Goal: Find specific page/section

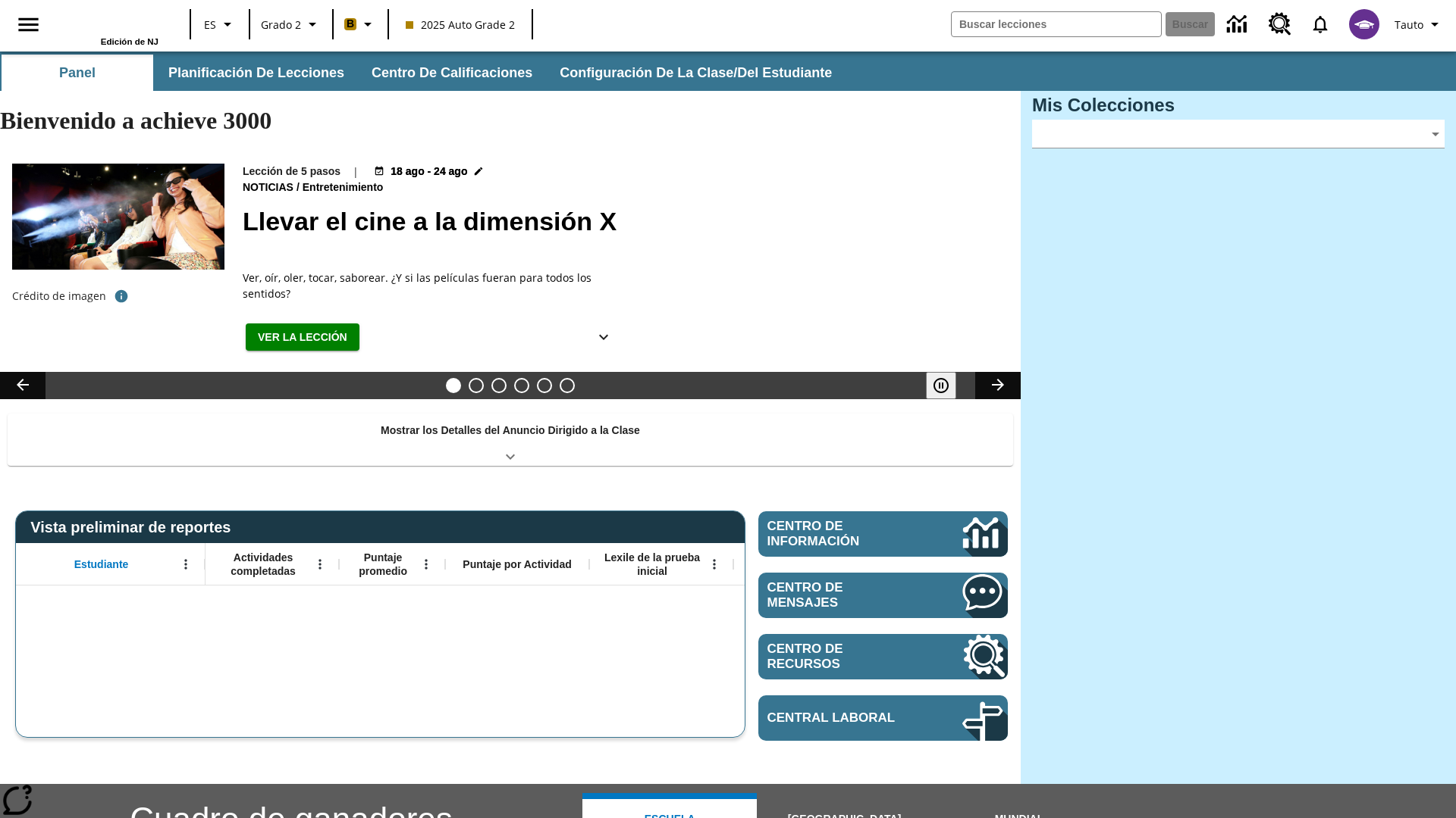
type input "-1"
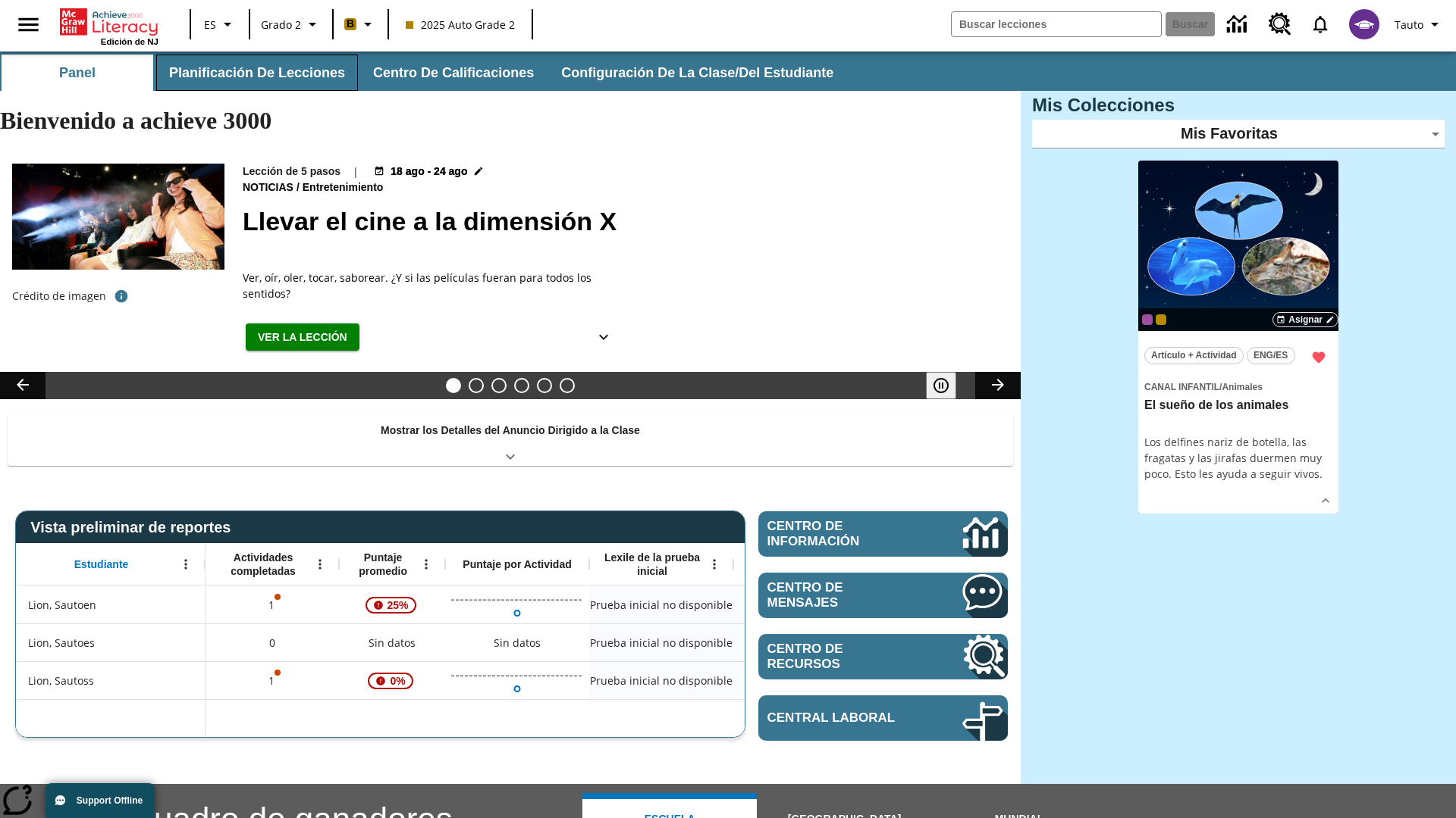
click at [254, 72] on button "Planificación de lecciones" at bounding box center [257, 72] width 202 height 36
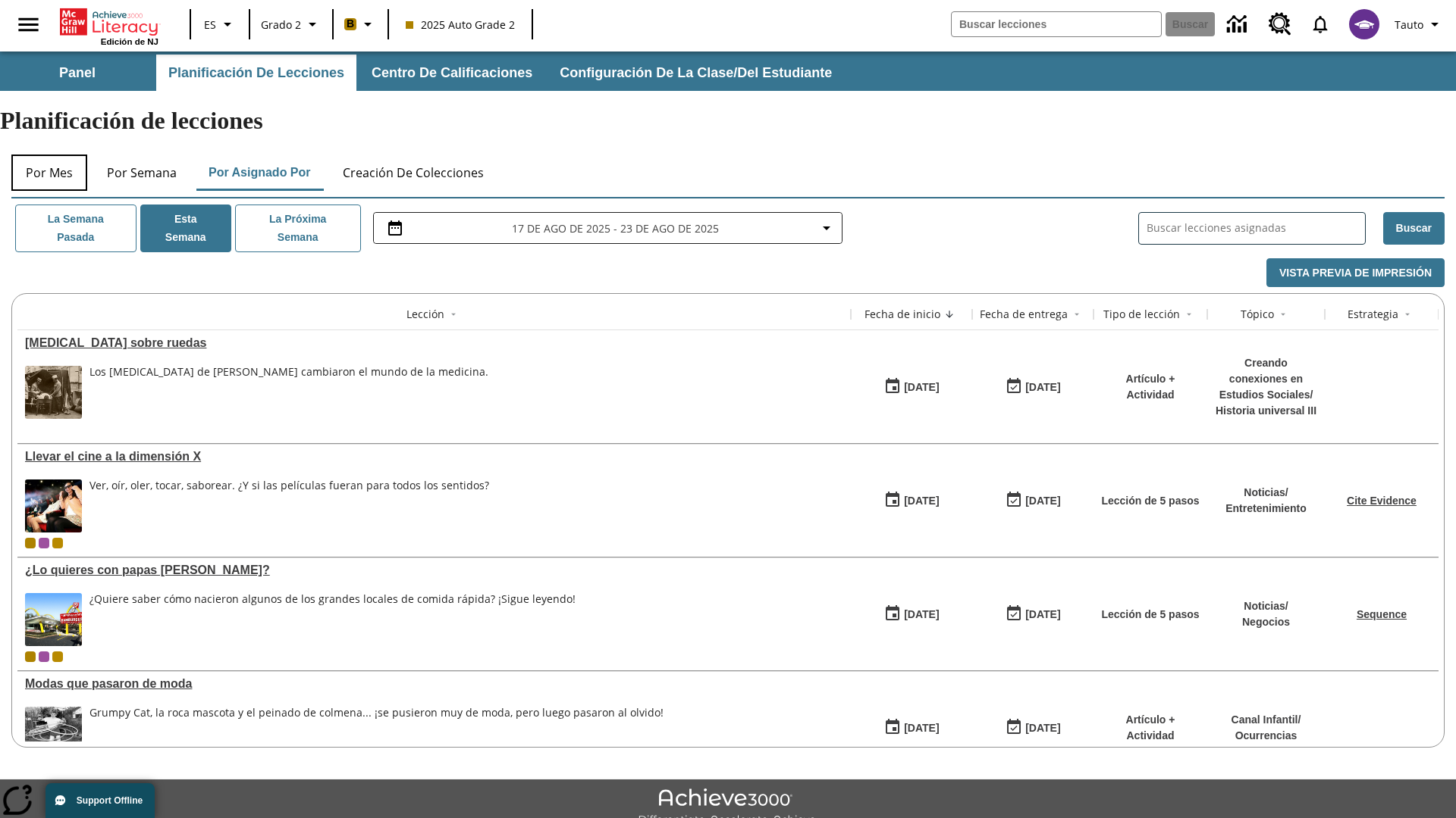
click at [49, 155] on button "Por mes" at bounding box center [49, 173] width 76 height 36
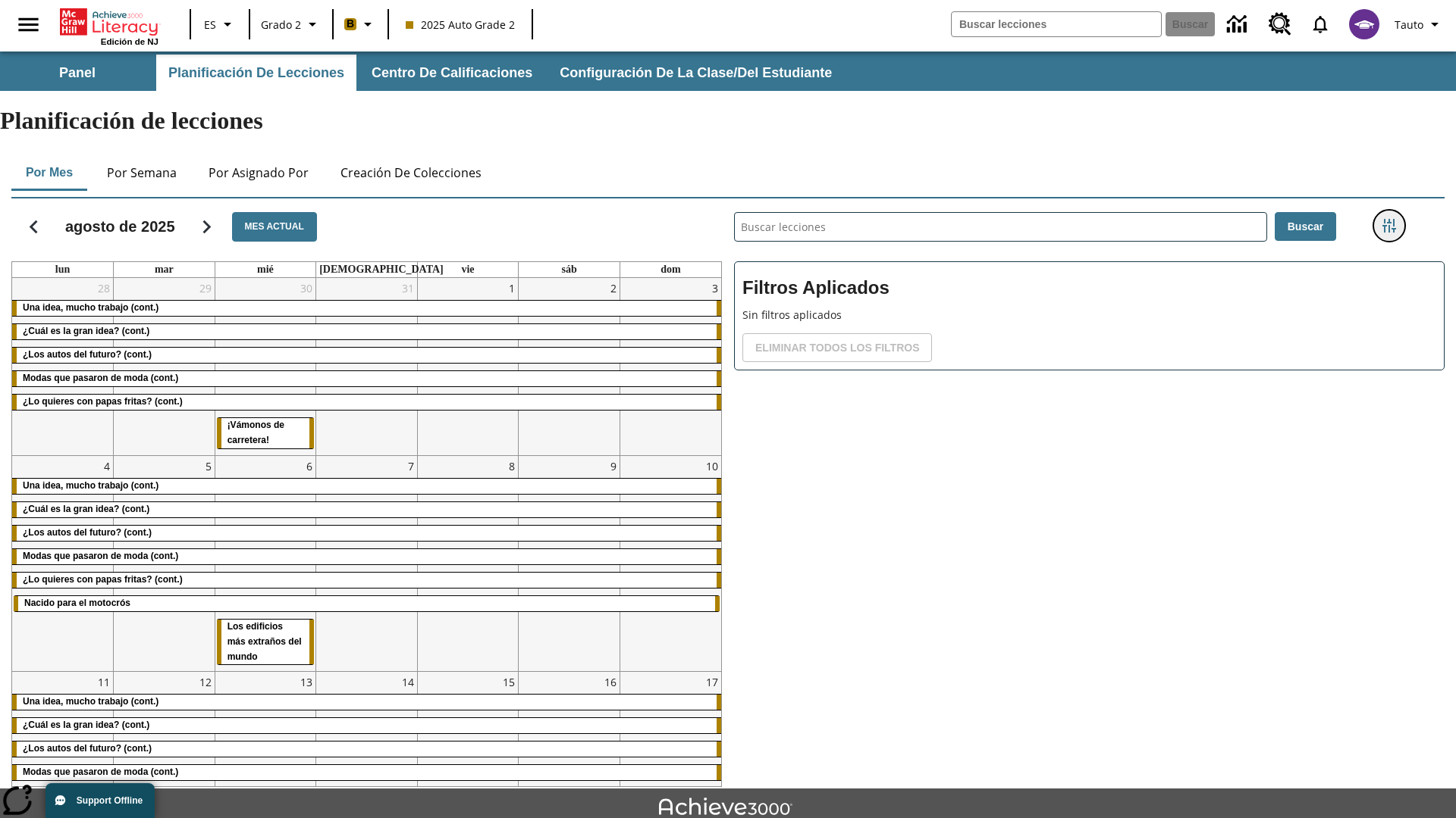
click at [1389, 219] on icon "Menú lateral de filtros" at bounding box center [1389, 225] width 14 height 14
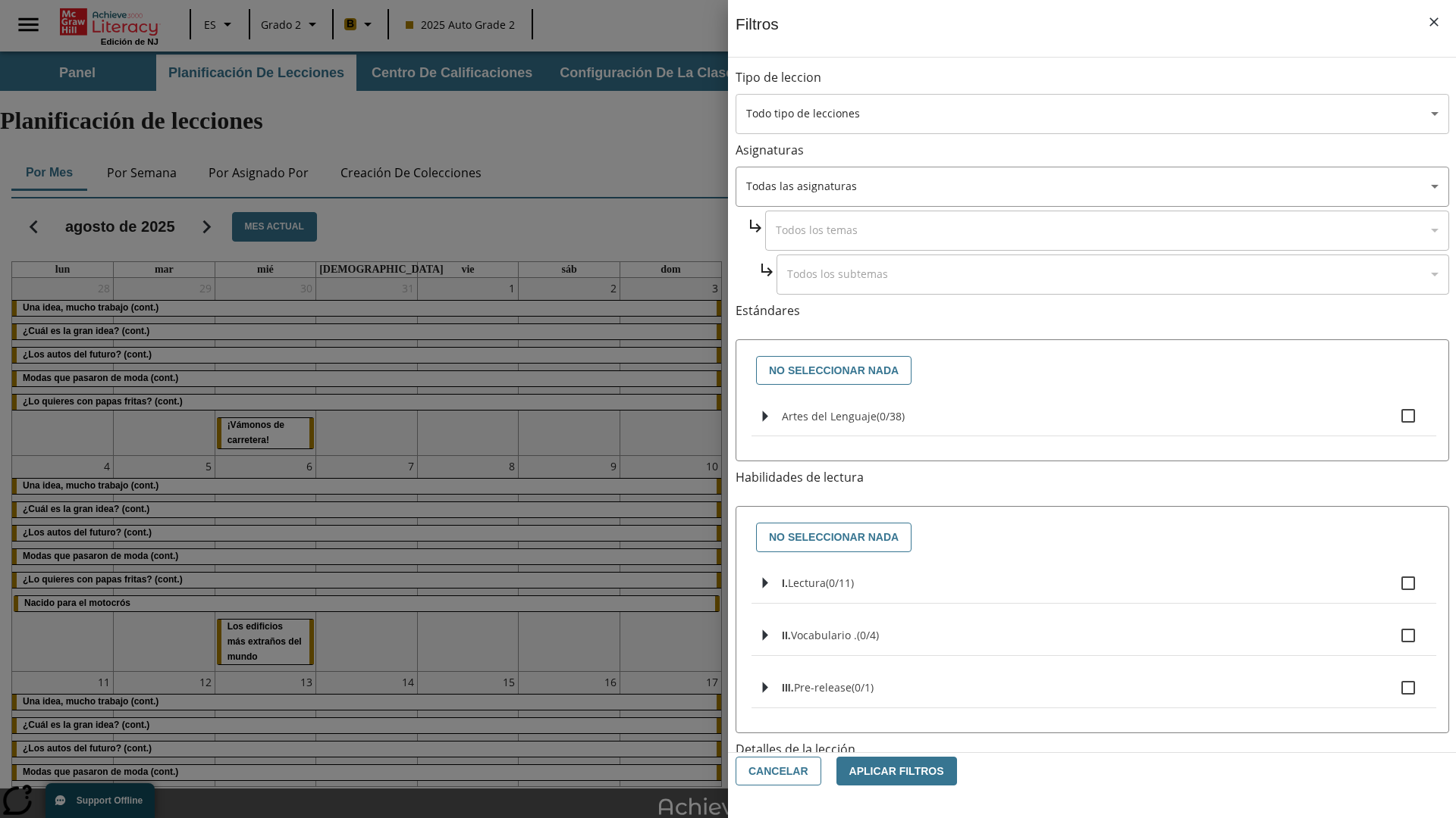
click at [1092, 113] on body "[MEDICAL_DATA] al contenido principal Edición de NJ ES Grado 2 B 2025 Auto Grad…" at bounding box center [728, 469] width 1456 height 835
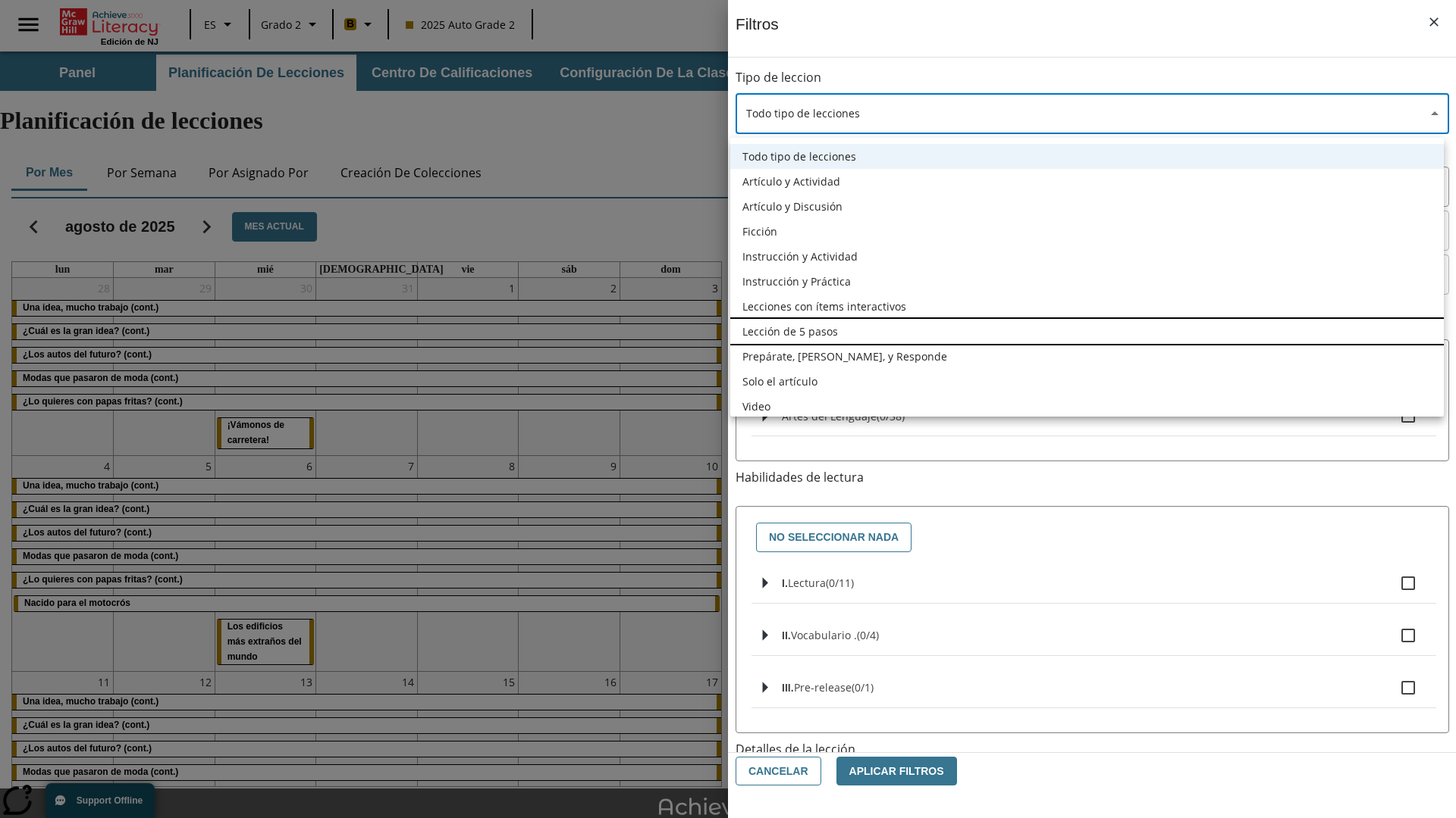
click at [1087, 331] on li "Lección de 5 pasos" at bounding box center [1087, 331] width 713 height 25
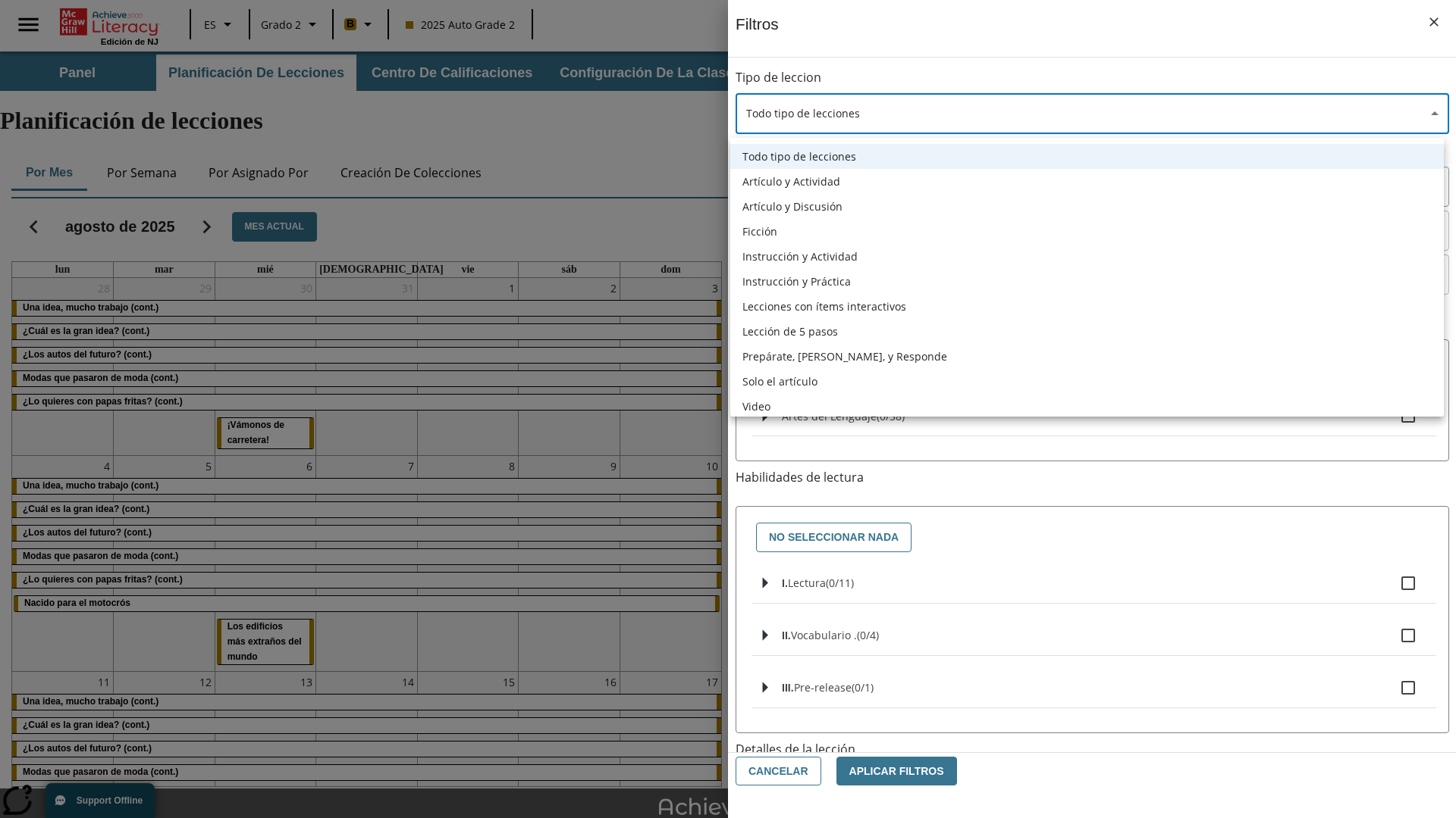
type input "1"
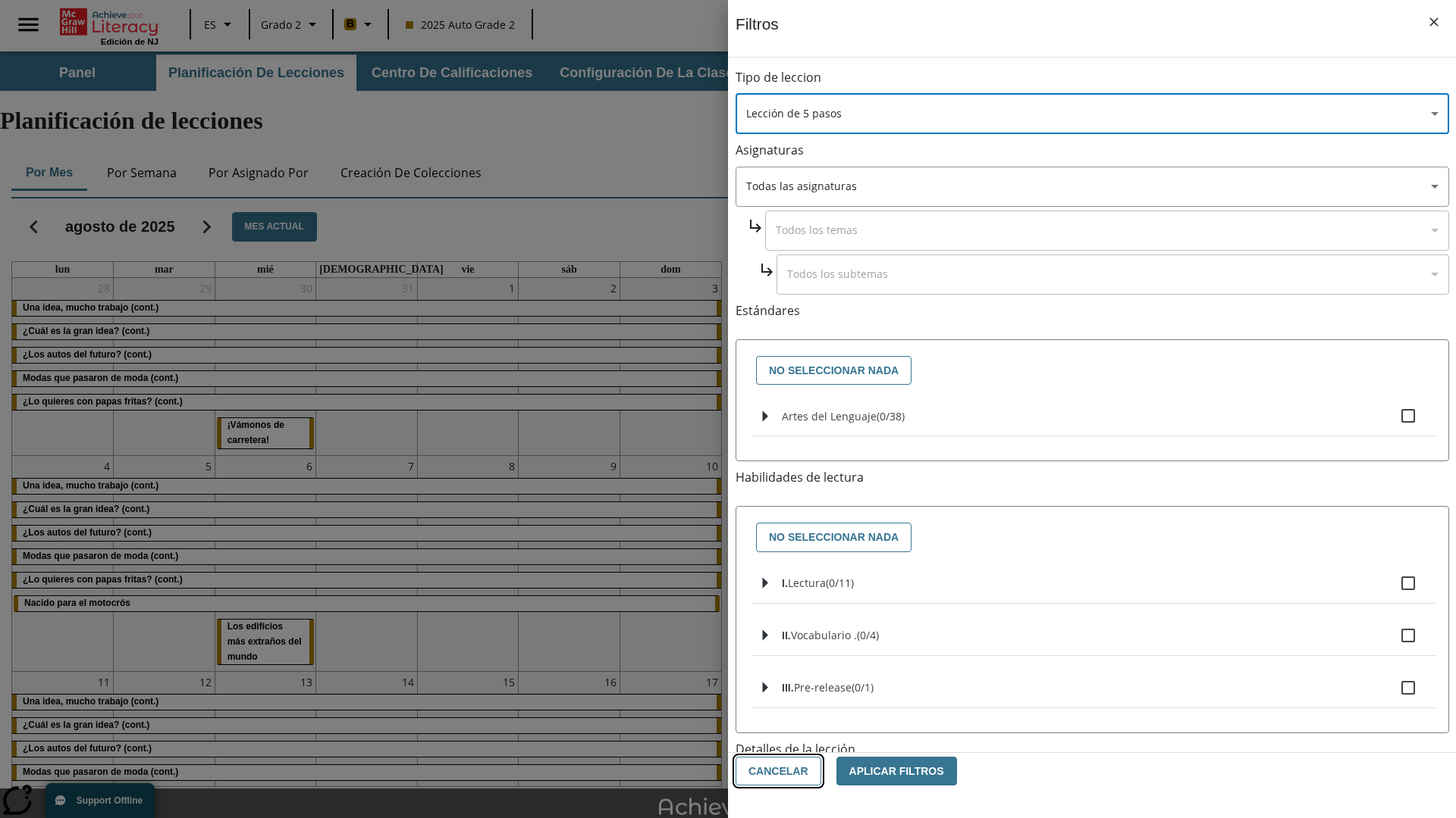
click at [776, 771] on button "Cancelar" at bounding box center [778, 772] width 86 height 30
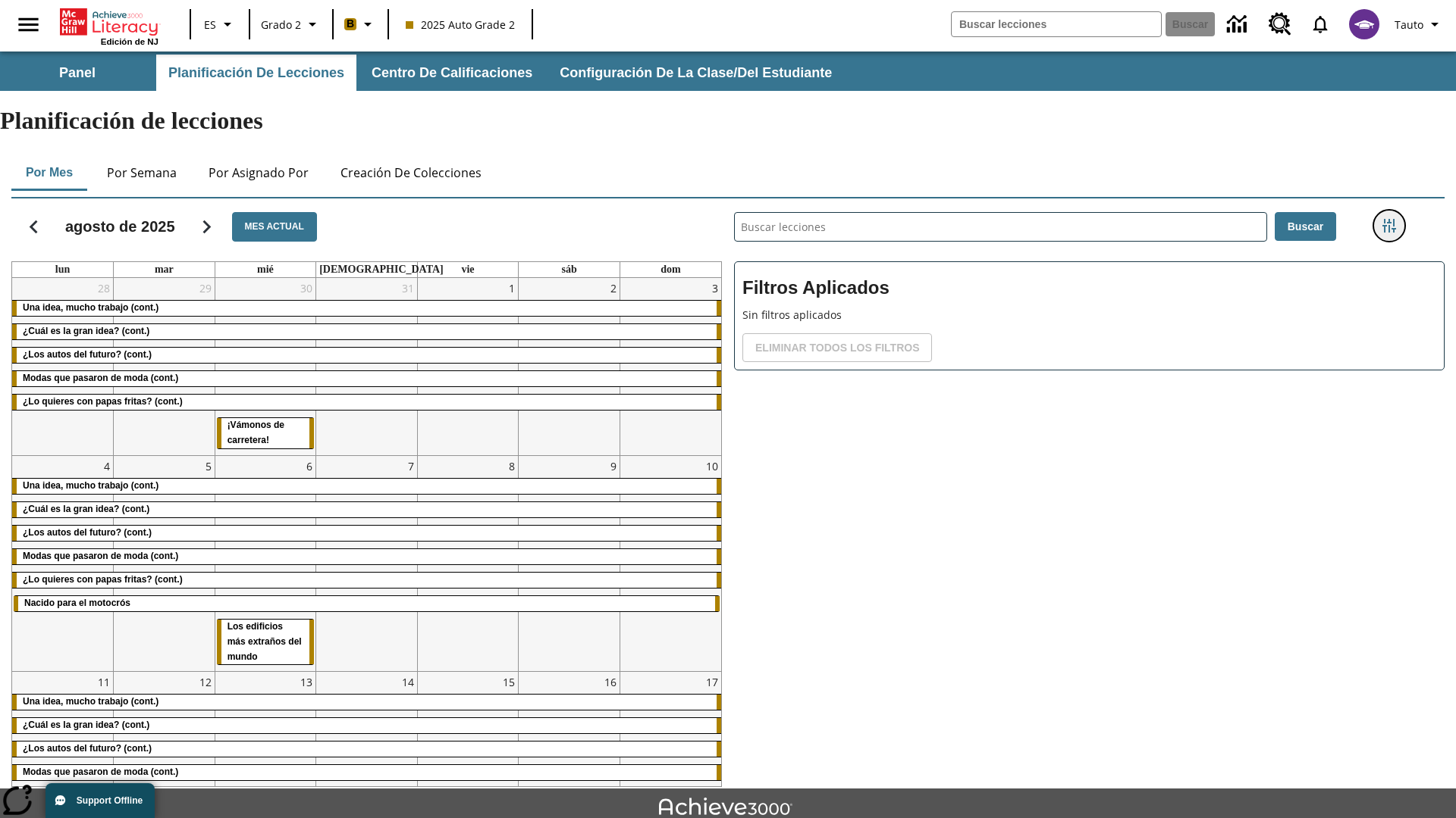
click at [1389, 219] on icon "Menú lateral de filtros" at bounding box center [1389, 225] width 14 height 14
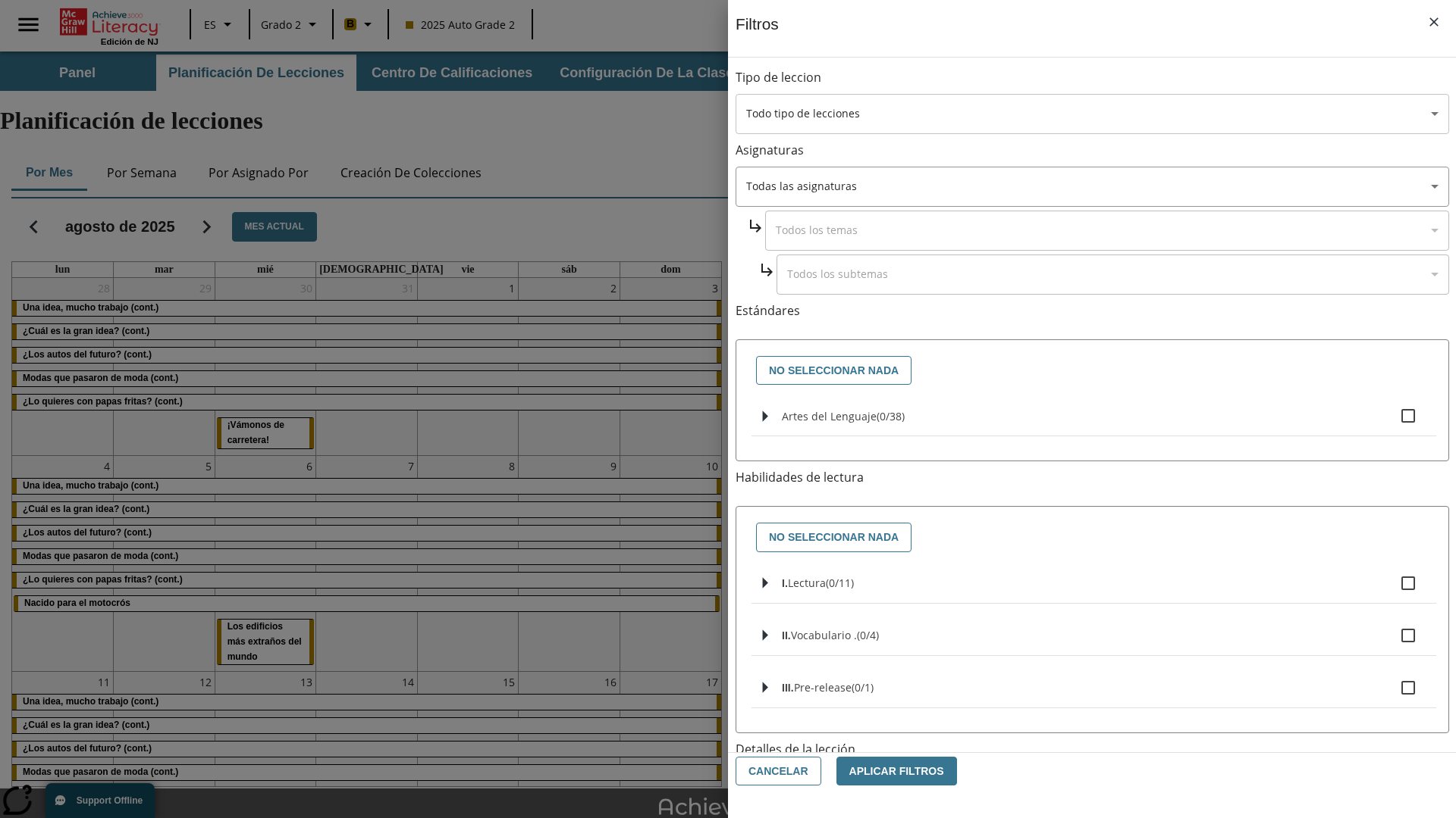
click at [1092, 113] on body "[MEDICAL_DATA] al contenido principal Edición de NJ ES Grado 2 B 2025 Auto Grad…" at bounding box center [728, 469] width 1456 height 835
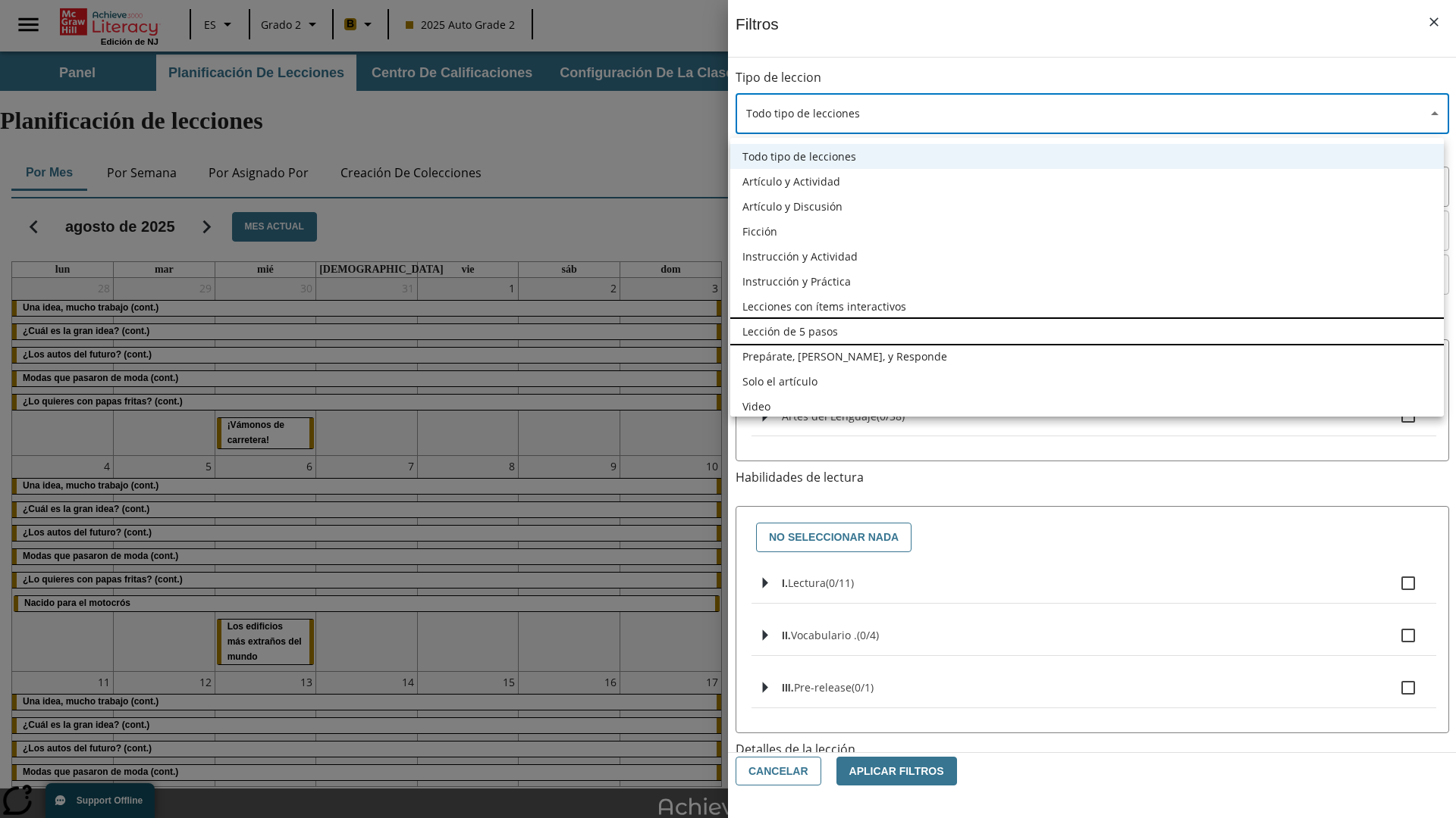
click at [1087, 331] on li "Lección de 5 pasos" at bounding box center [1087, 331] width 713 height 25
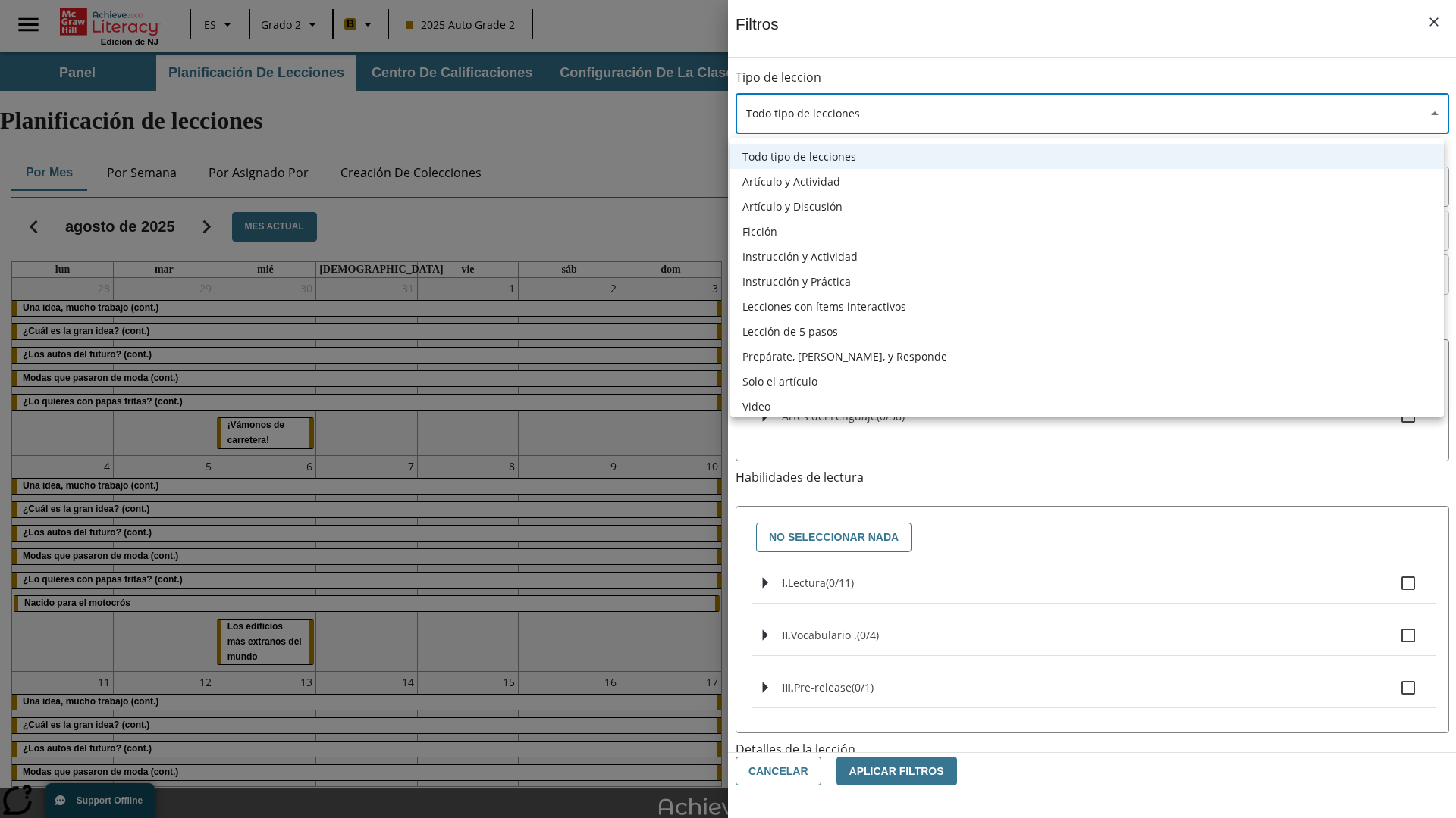
type input "1"
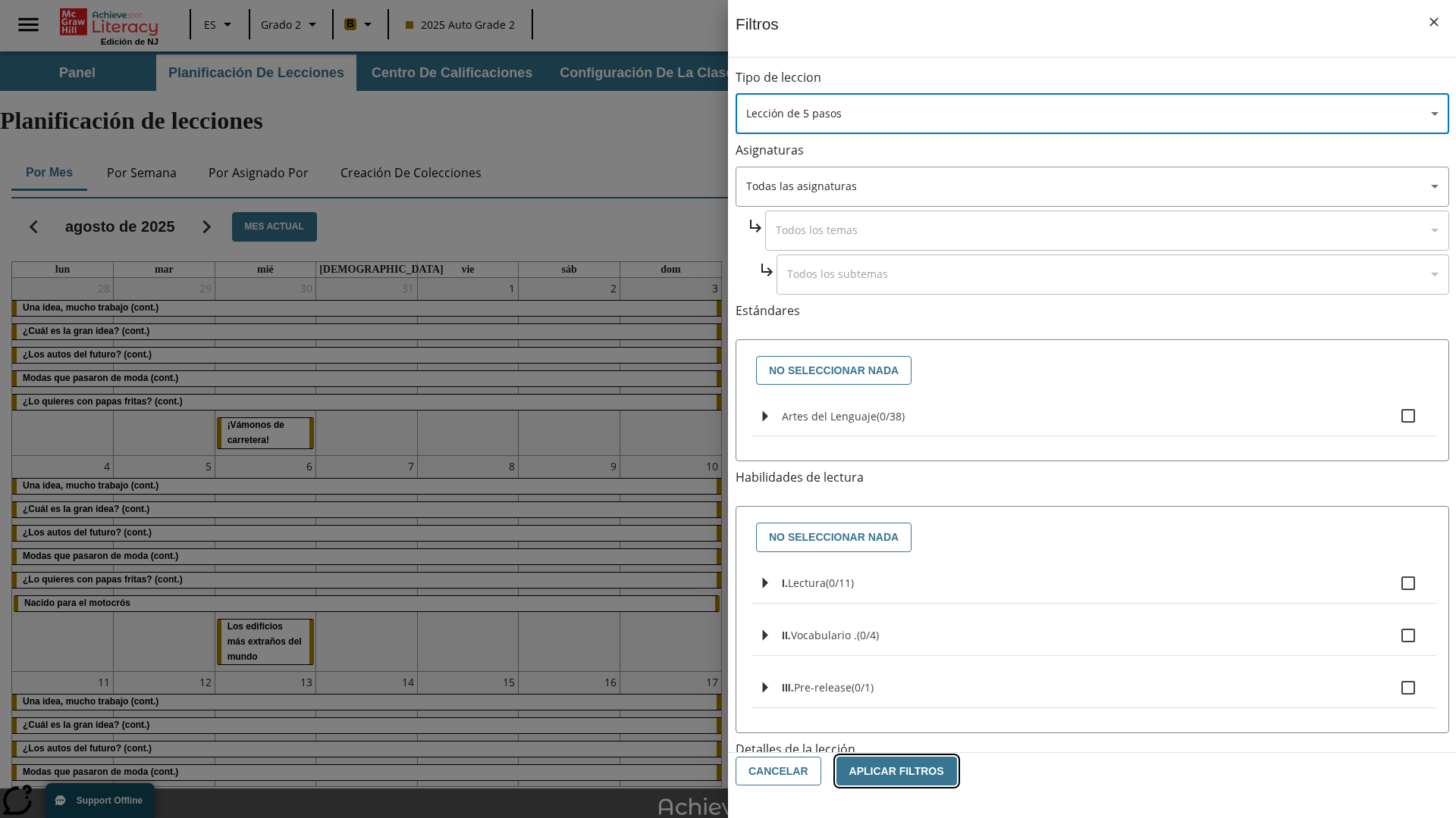
click at [888, 771] on button "Aplicar Filtros" at bounding box center [897, 772] width 121 height 30
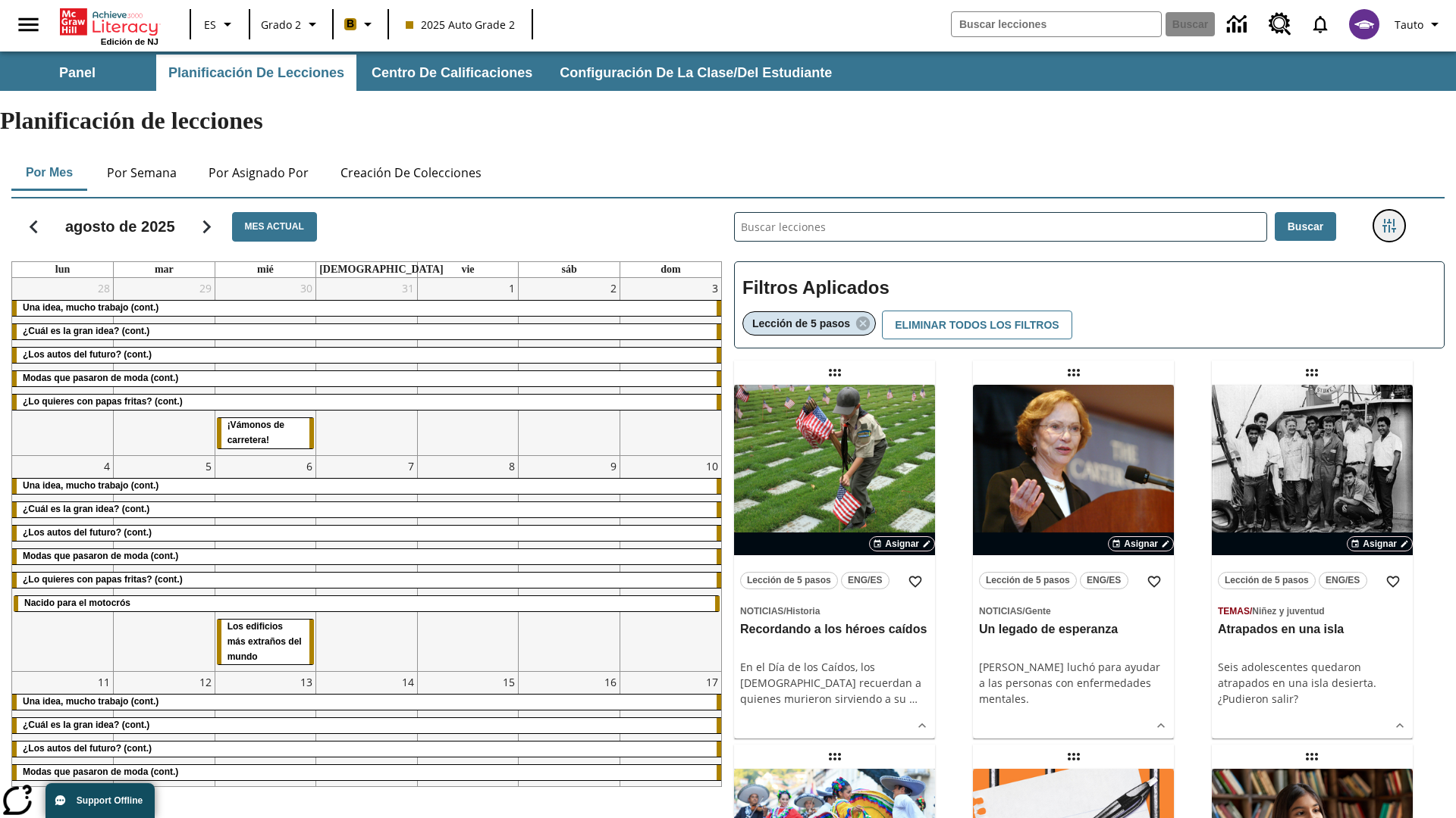
click at [1389, 219] on icon "Menú lateral de filtros" at bounding box center [1389, 225] width 14 height 14
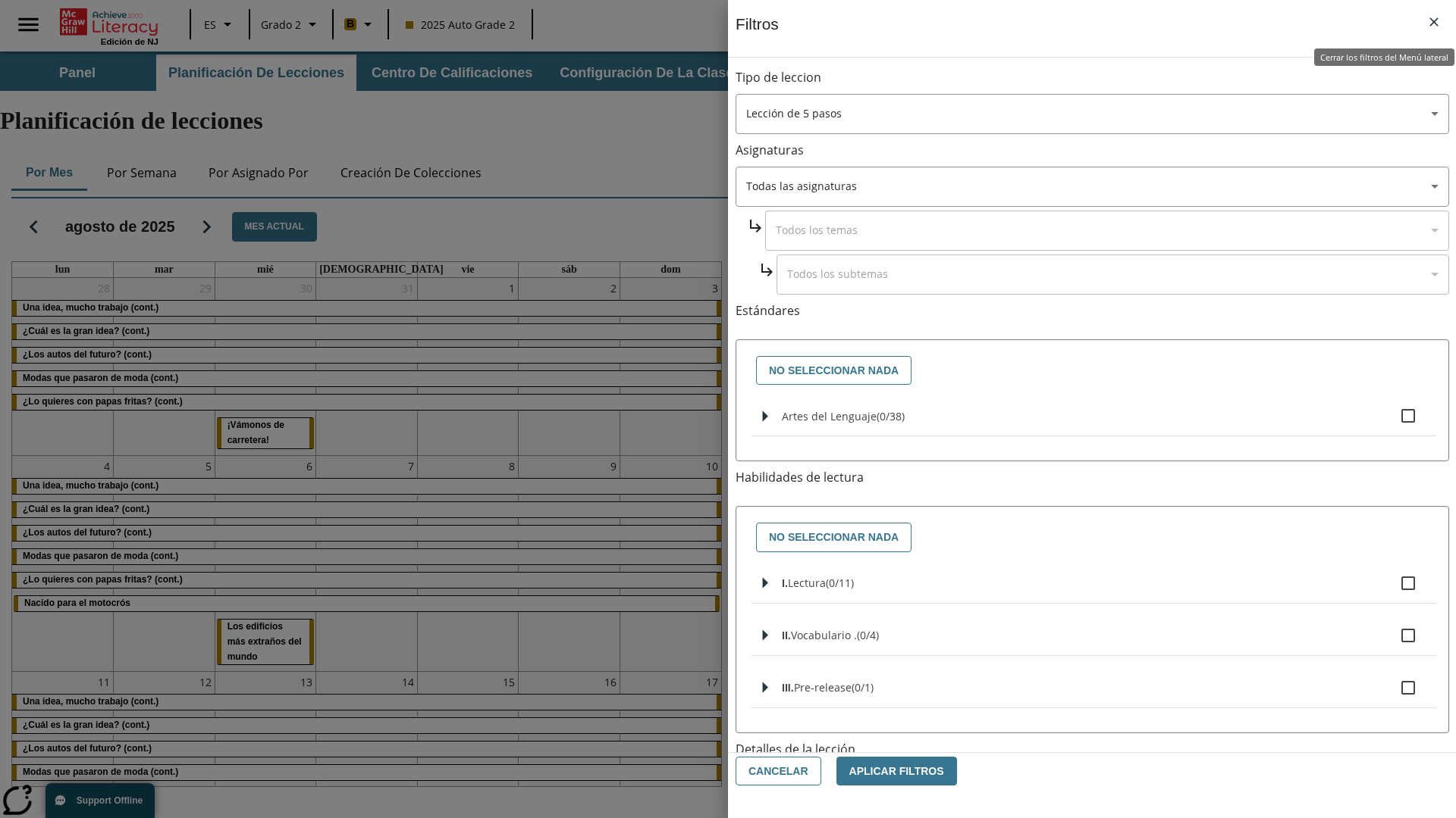
click at [1434, 22] on icon "Cerrar los filtros del Menú lateral" at bounding box center [1433, 21] width 9 height 9
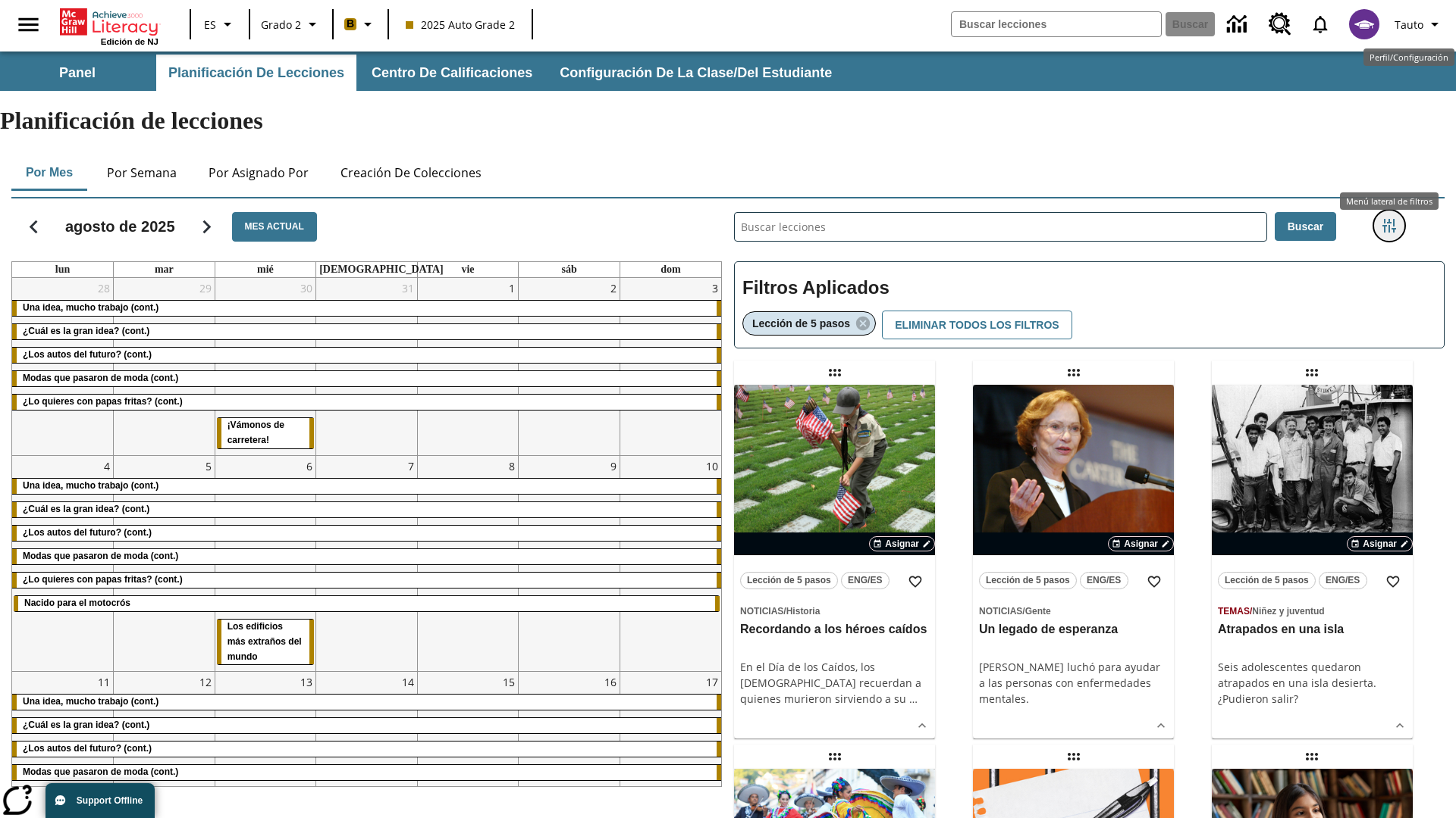
click at [1389, 219] on icon "Menú lateral de filtros" at bounding box center [1389, 225] width 14 height 14
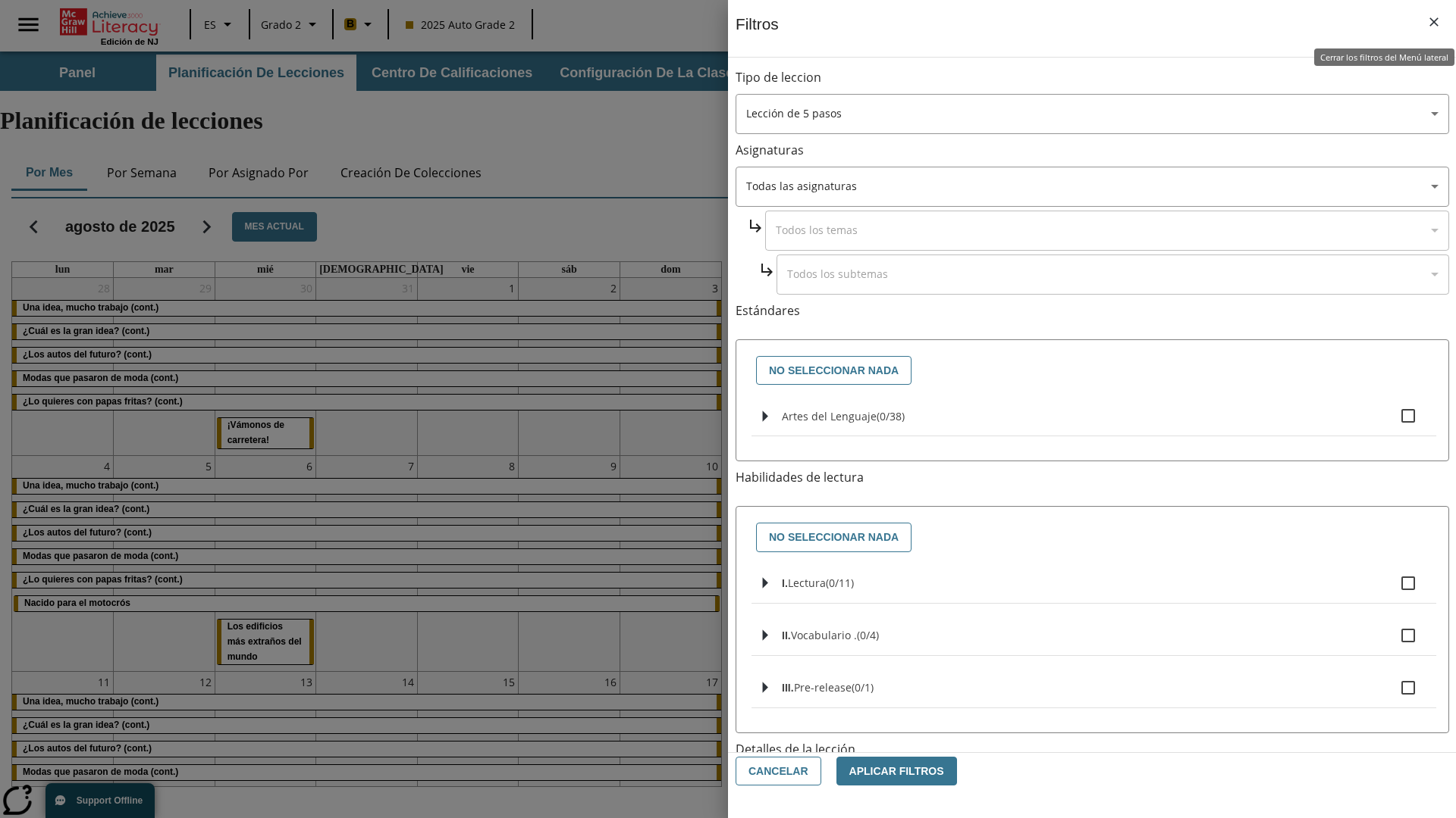
click at [1434, 22] on icon "Cerrar los filtros del Menú lateral" at bounding box center [1433, 21] width 9 height 9
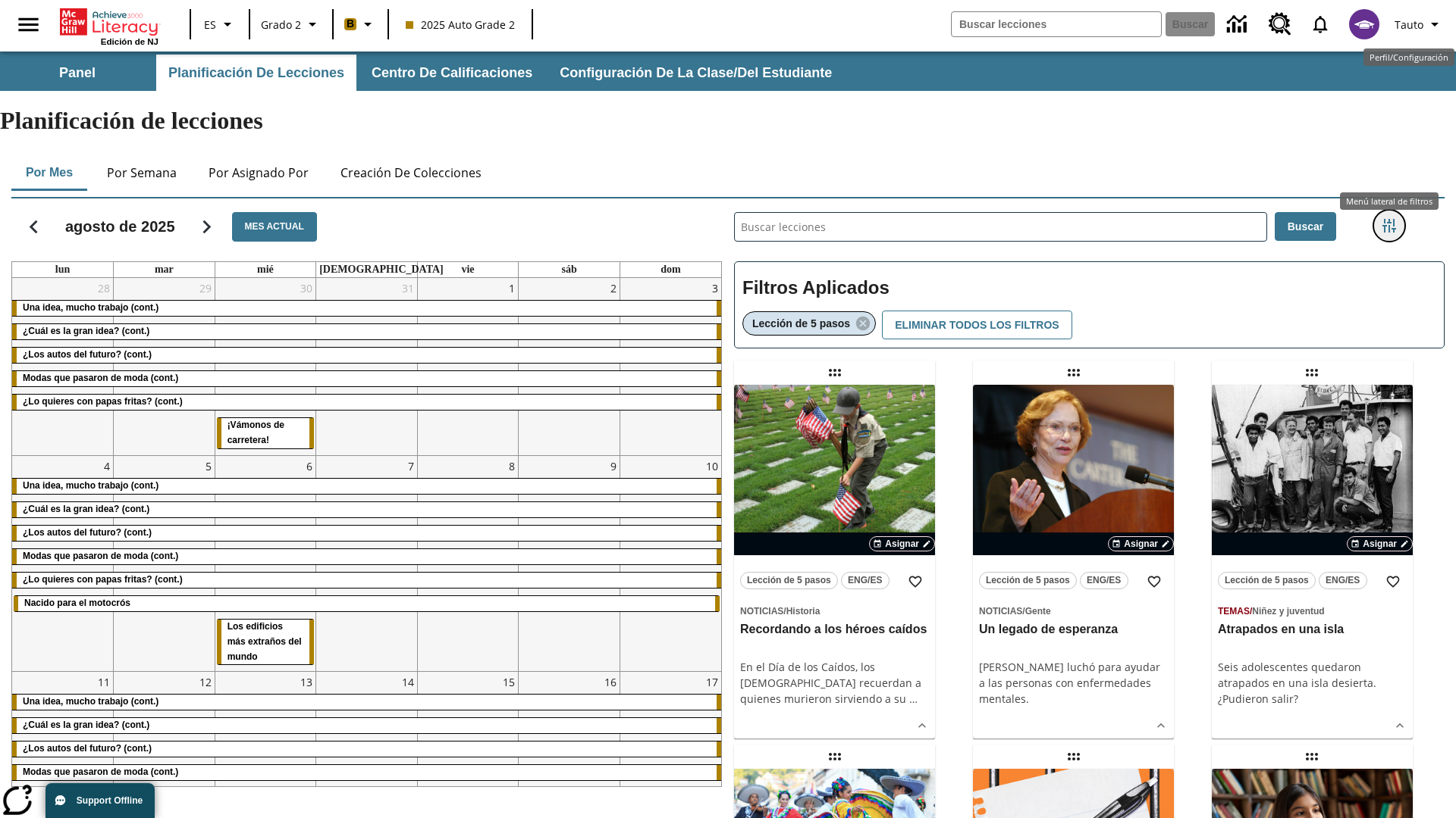
click at [1389, 219] on icon "Menú lateral de filtros" at bounding box center [1389, 225] width 14 height 14
